Goal: Task Accomplishment & Management: Use online tool/utility

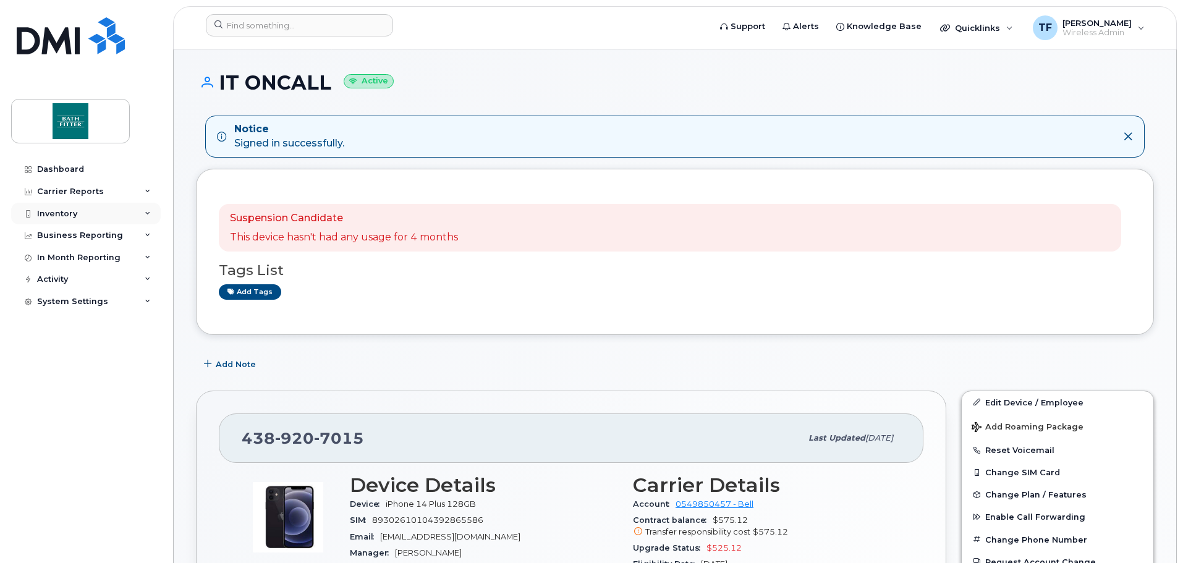
click at [59, 222] on div "Inventory" at bounding box center [86, 214] width 150 height 22
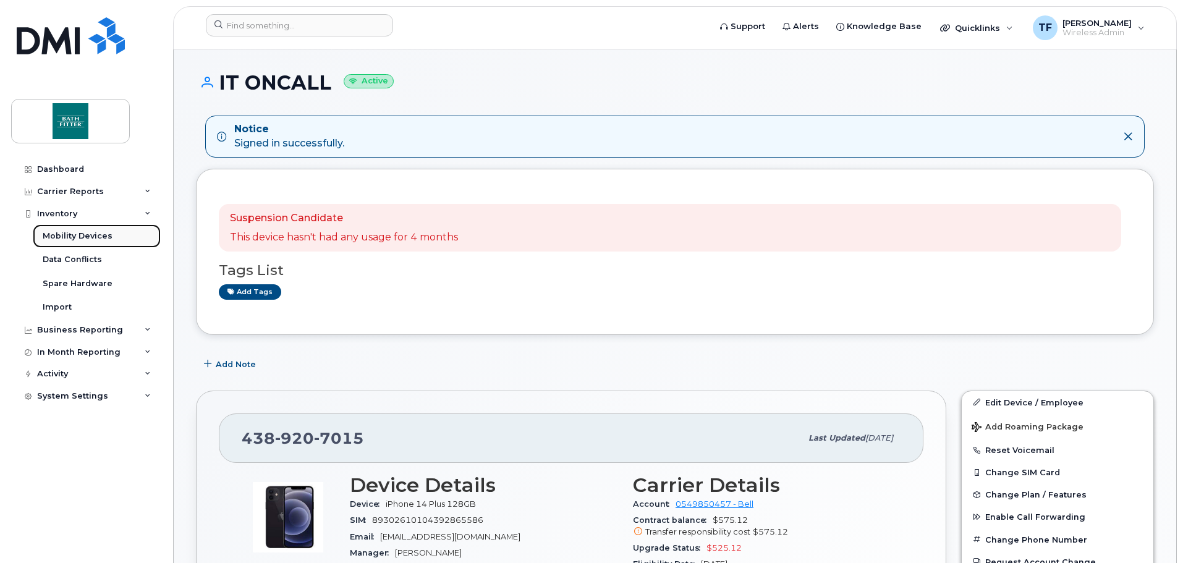
click at [84, 241] on div "Mobility Devices" at bounding box center [78, 236] width 70 height 11
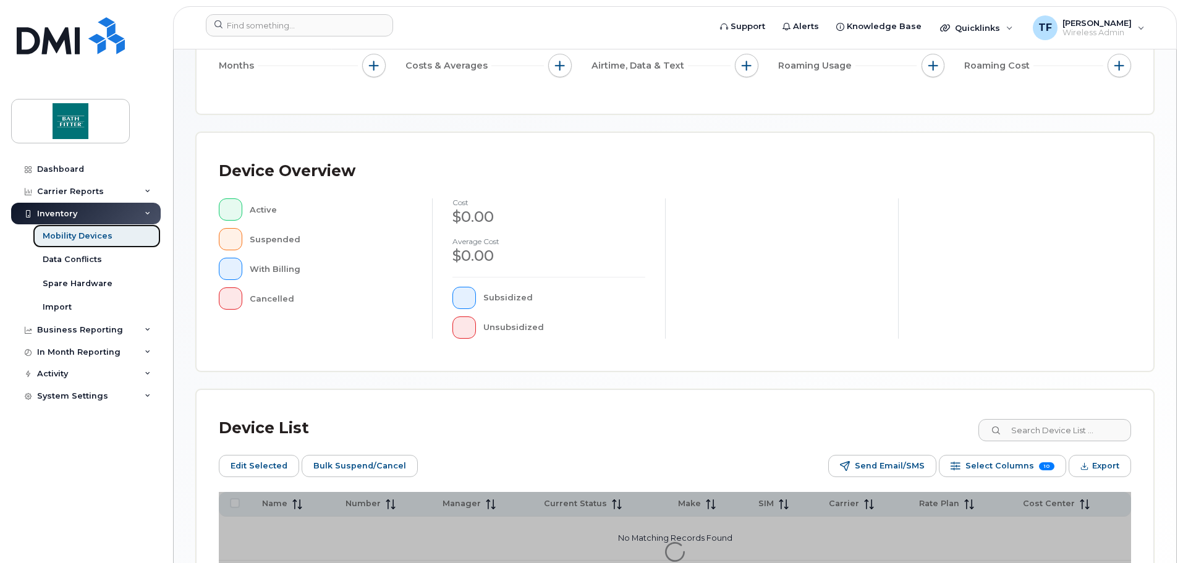
scroll to position [309, 0]
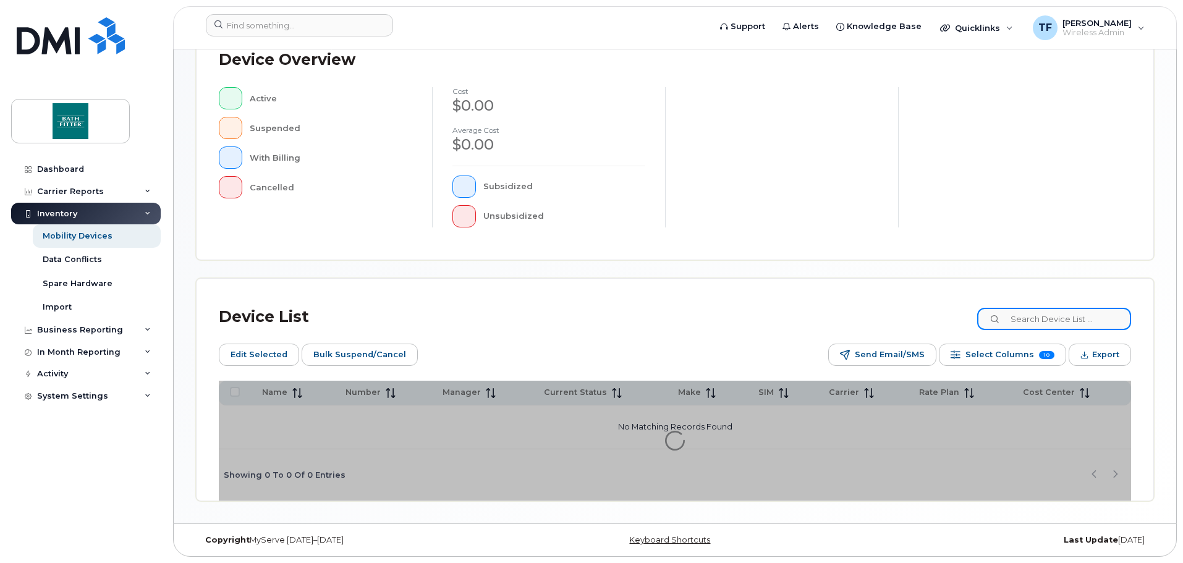
click at [1084, 319] on input at bounding box center [1054, 319] width 154 height 22
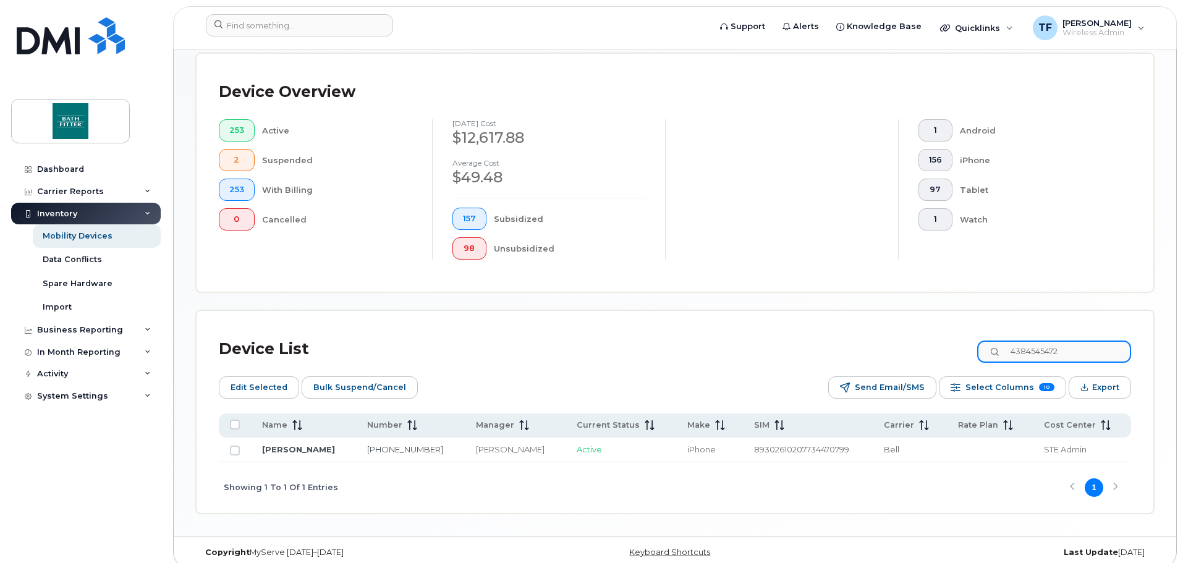
type input "4384545472"
click at [286, 444] on link "[PERSON_NAME]" at bounding box center [298, 449] width 73 height 10
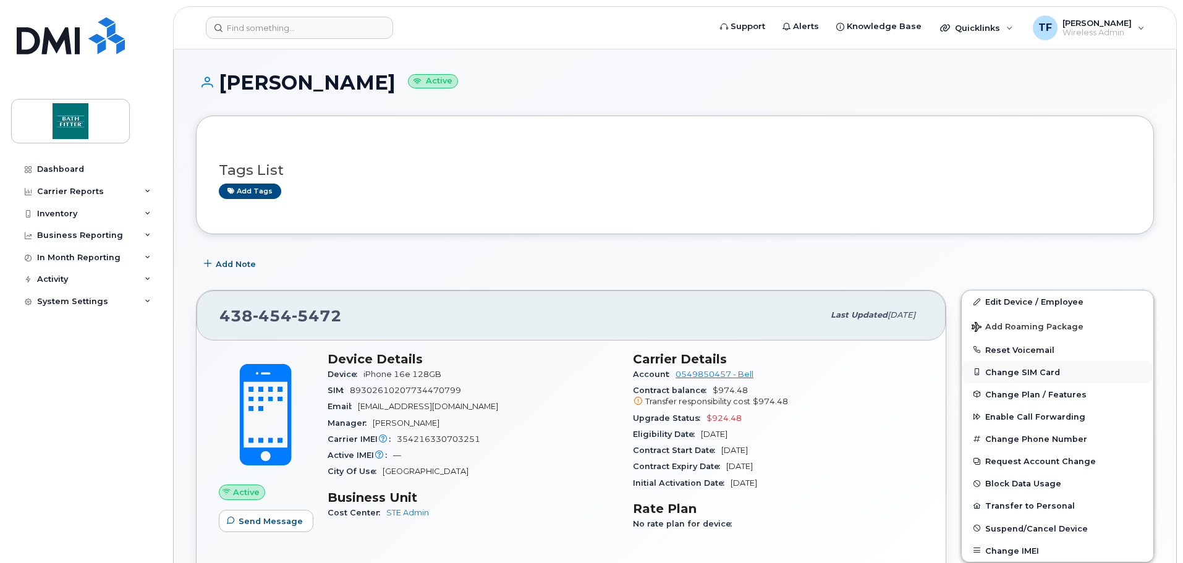
click at [997, 372] on button "Change SIM Card" at bounding box center [1058, 372] width 192 height 22
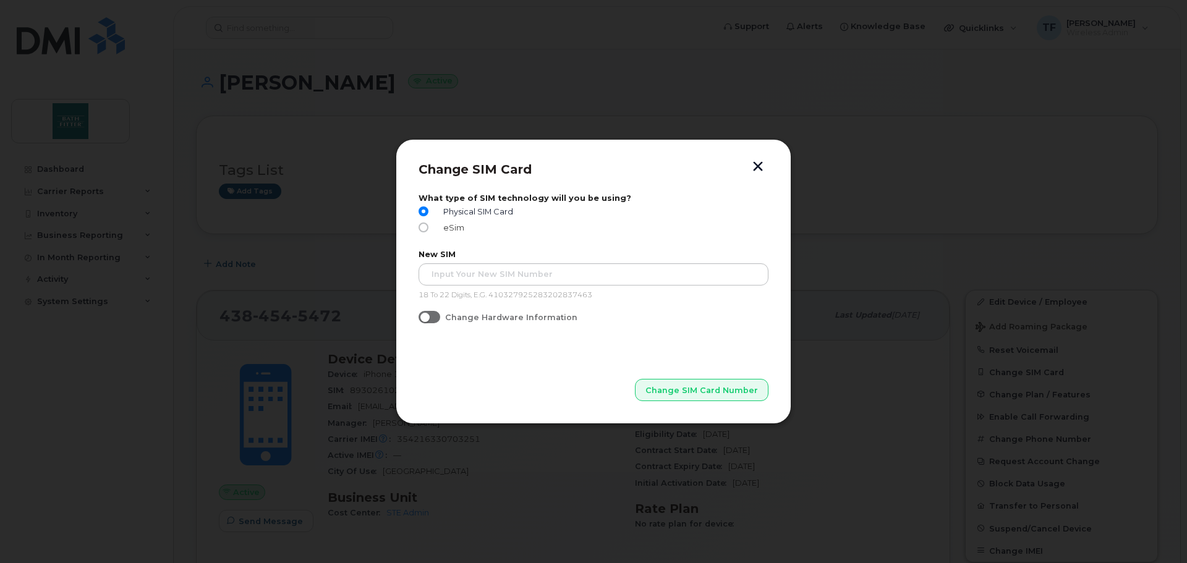
click at [420, 228] on input "eSim" at bounding box center [423, 228] width 10 height 10
radio input "true"
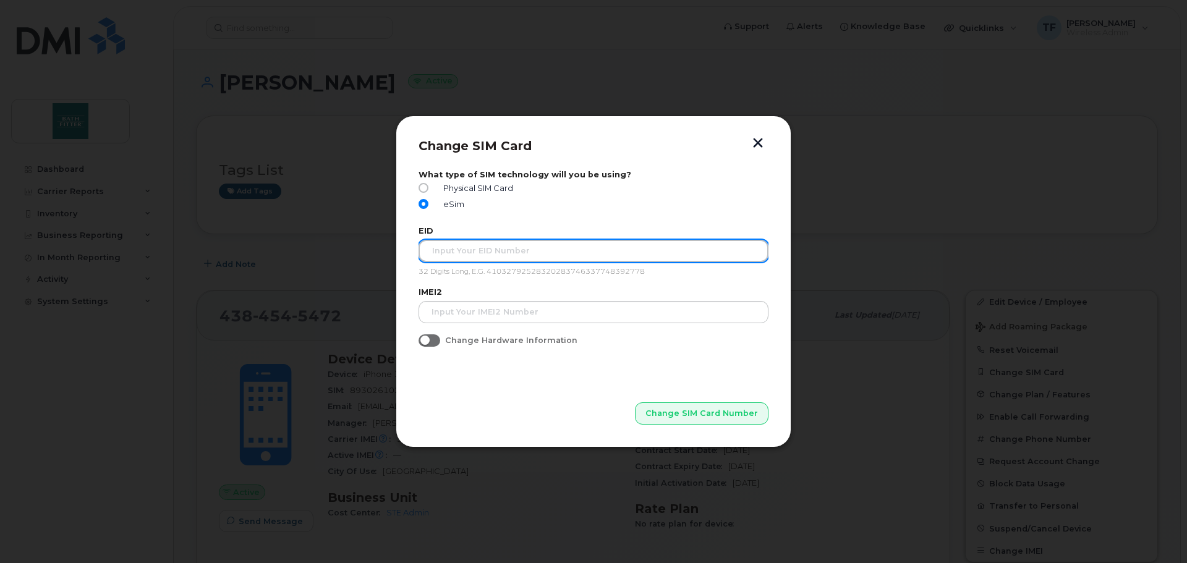
click at [538, 252] on input "text" at bounding box center [593, 251] width 350 height 22
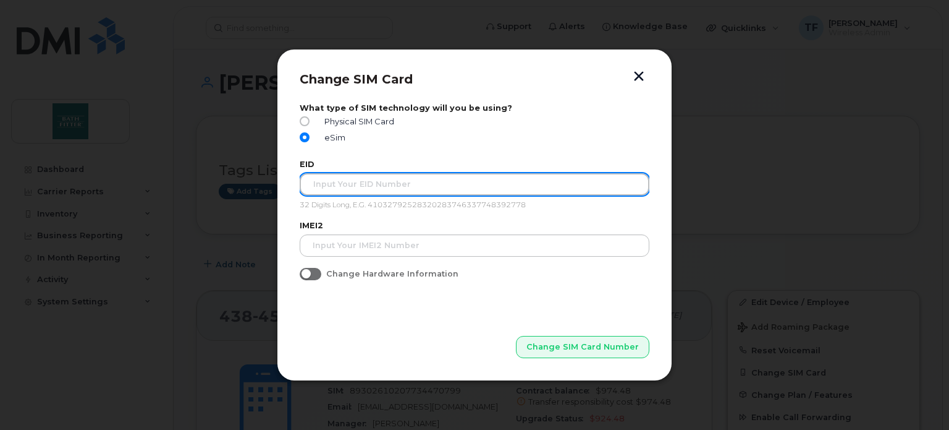
click at [368, 181] on input "text" at bounding box center [475, 184] width 350 height 22
click at [413, 182] on input "text" at bounding box center [475, 184] width 350 height 22
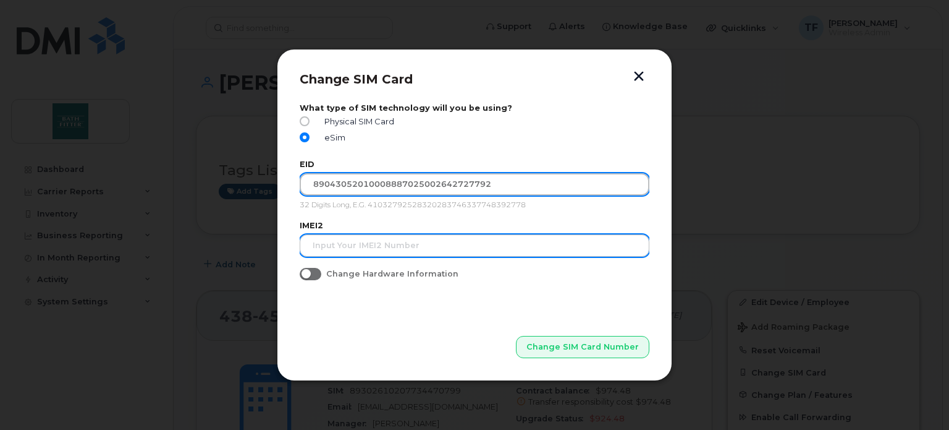
type input "89043052010008887025002642727792"
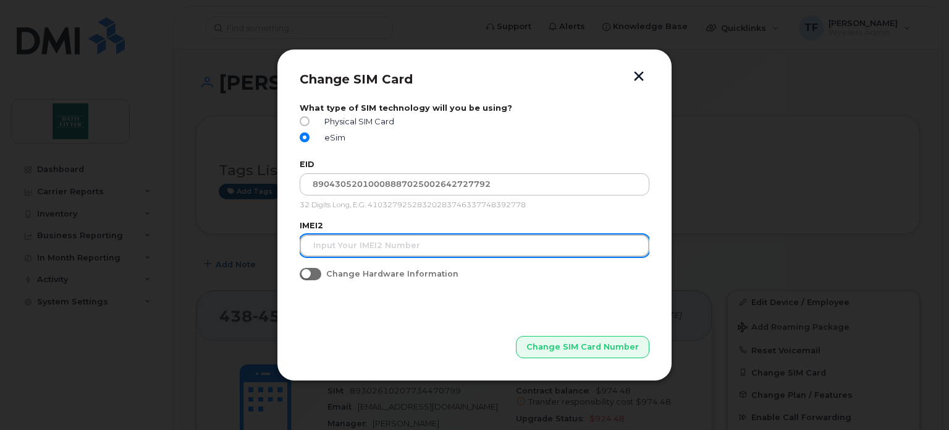
click at [382, 249] on input "text" at bounding box center [475, 245] width 350 height 22
type input "354216330671813"
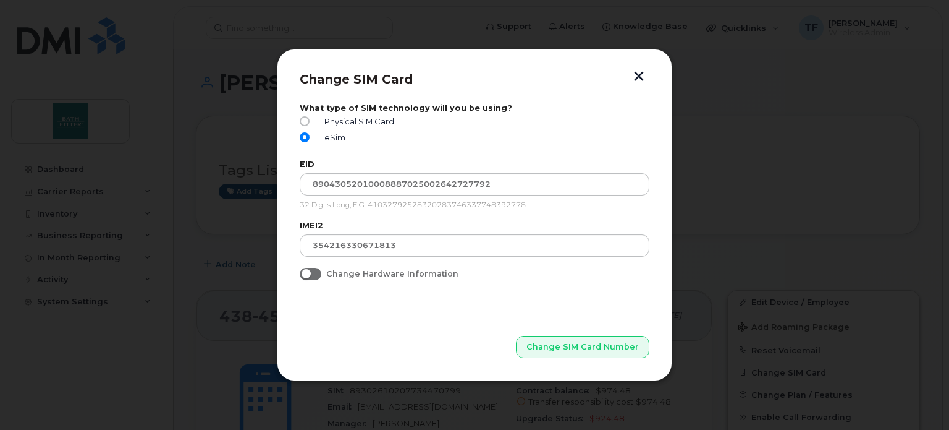
click at [313, 276] on span at bounding box center [311, 274] width 22 height 12
click at [310, 276] on input "Change Hardware Information" at bounding box center [305, 273] width 10 height 10
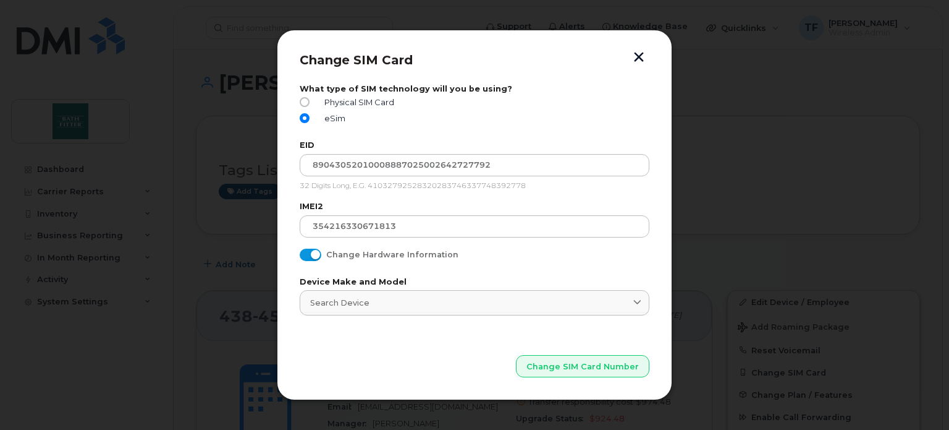
click at [306, 252] on input "Change Hardware Information" at bounding box center [305, 253] width 10 height 10
checkbox input "false"
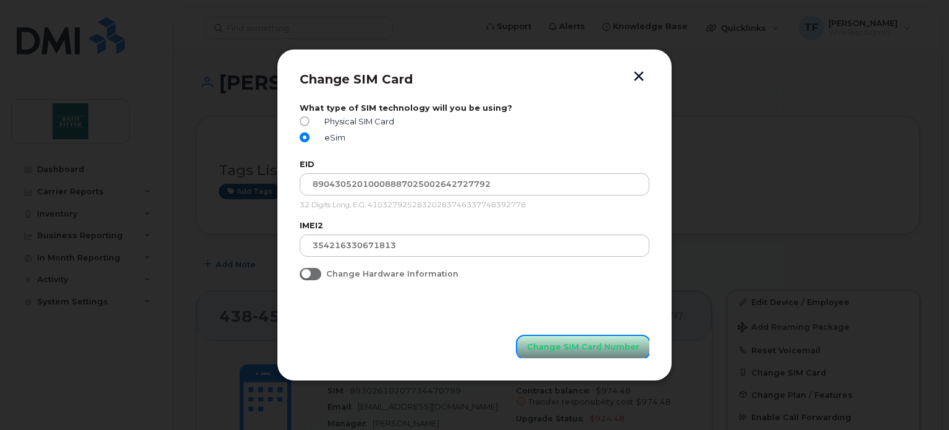
click at [592, 349] on span "Change SIM Card Number" at bounding box center [583, 347] width 112 height 12
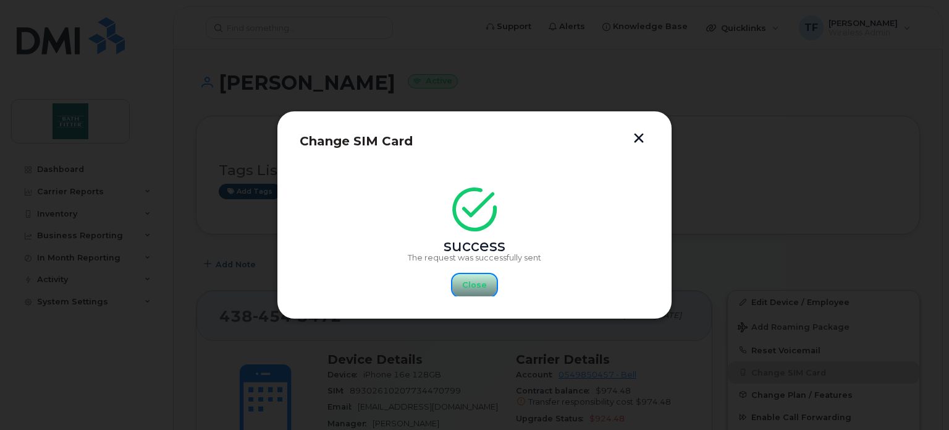
click at [469, 291] on span "Close" at bounding box center [474, 285] width 25 height 12
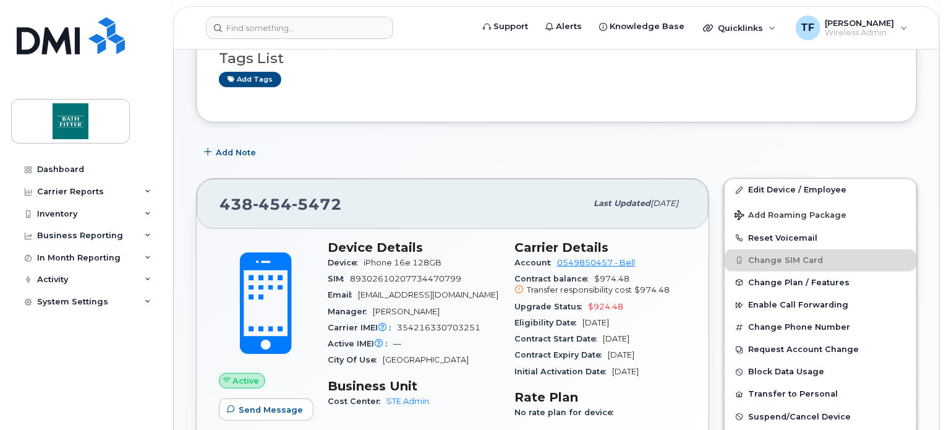
scroll to position [185, 0]
